Goal: Find contact information: Find contact information

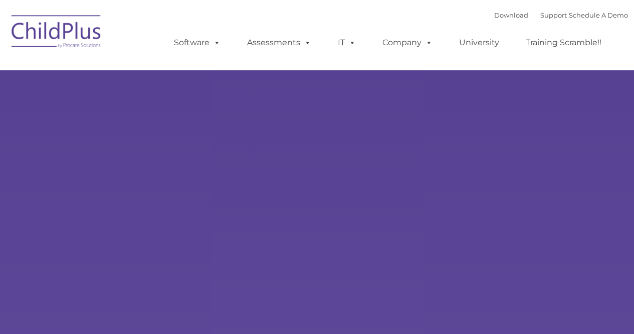
select select "MEDIUM"
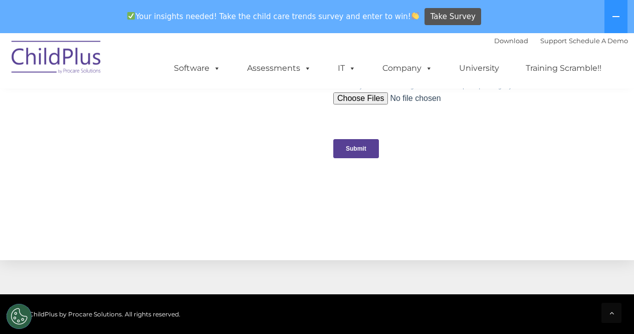
scroll to position [1206, 0]
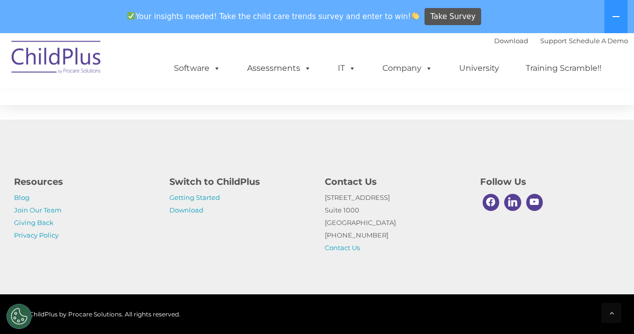
drag, startPoint x: 364, startPoint y: 209, endPoint x: 325, endPoint y: 198, distance: 40.8
click at [325, 198] on div "Contact Us 1040 Crown Pointe Pkwy Suite 1000 Atlanta, GA 30338 (800) 888-6674 C…" at bounding box center [394, 212] width 155 height 84
copy p "1040 Crown Pointe Pkwy Suite 1000"
click at [325, 198] on div "Contact Us 1040 Crown Pointe Pkwy Suite 1000 Atlanta, GA 30338 (800) 888-6674 C…" at bounding box center [394, 212] width 155 height 84
drag, startPoint x: 386, startPoint y: 222, endPoint x: 319, endPoint y: 225, distance: 66.8
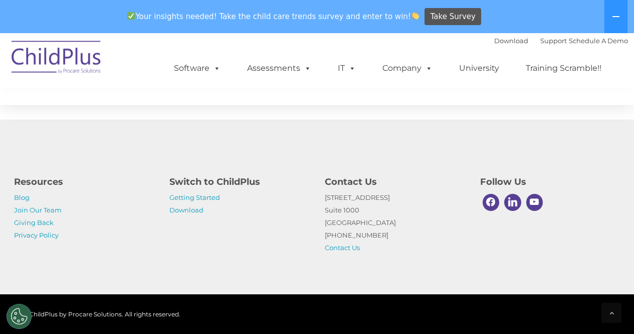
click at [319, 225] on div "Contact Us 1040 Crown Pointe Pkwy Suite 1000 Atlanta, GA 30338 (800) 888-6674 C…" at bounding box center [394, 212] width 155 height 84
copy p "[GEOGRAPHIC_DATA]"
click at [75, 63] on img at bounding box center [57, 59] width 100 height 50
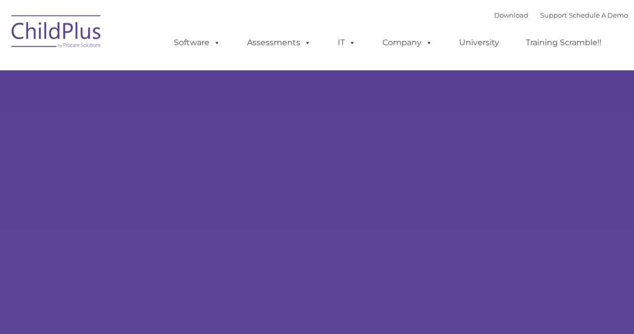
type input ""
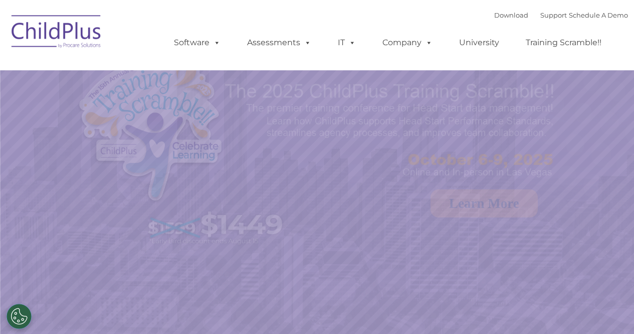
select select "MEDIUM"
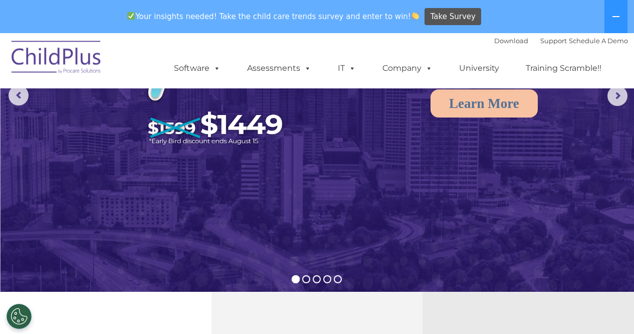
scroll to position [132, 0]
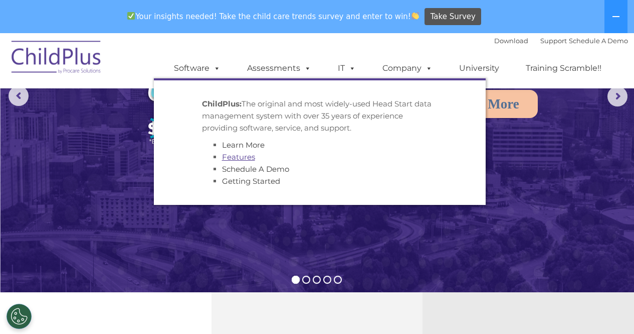
click at [241, 154] on link "Features" at bounding box center [238, 157] width 33 height 10
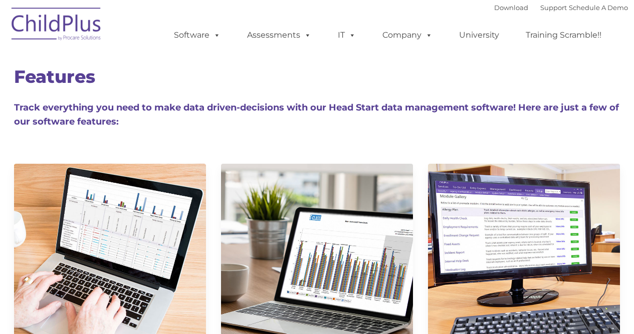
type input ""
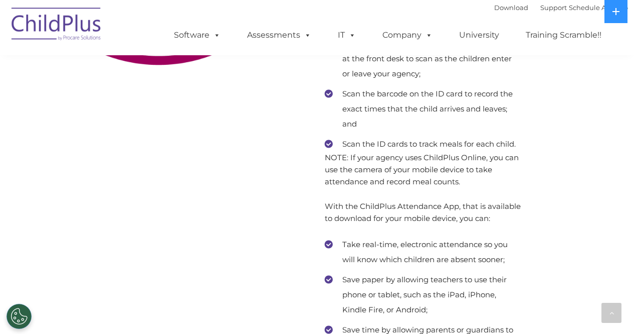
scroll to position [6785, 0]
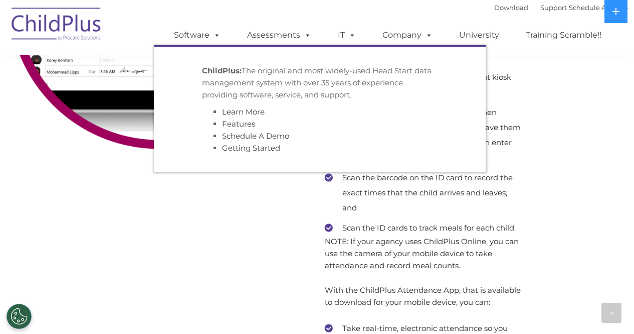
click at [246, 141] on li "Schedule A Demo" at bounding box center [330, 136] width 216 height 12
click at [245, 135] on link "Schedule A Demo" at bounding box center [255, 136] width 67 height 10
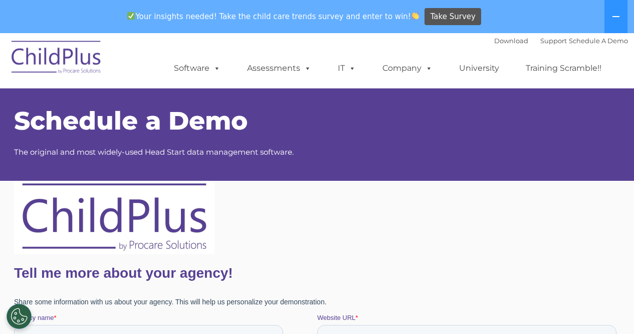
click at [71, 63] on img at bounding box center [57, 59] width 100 height 50
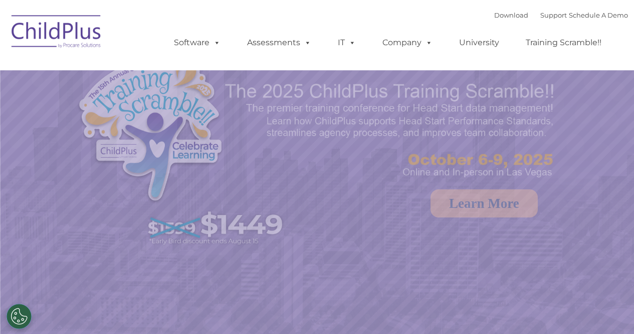
select select "MEDIUM"
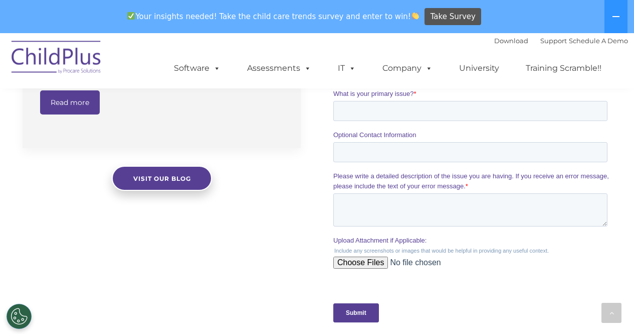
scroll to position [886, 0]
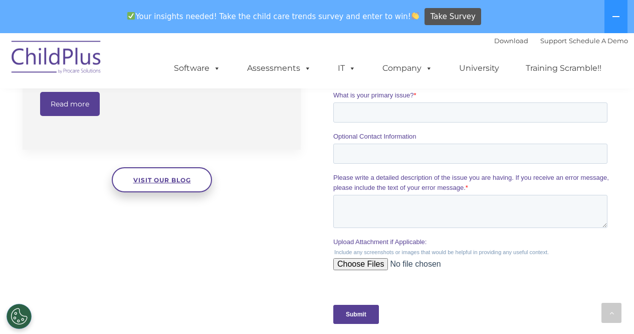
click at [160, 179] on span "Visit our blog" at bounding box center [162, 180] width 58 height 8
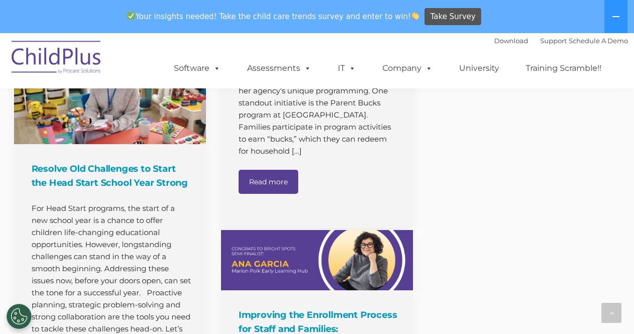
scroll to position [907, 0]
